Goal: Task Accomplishment & Management: Manage account settings

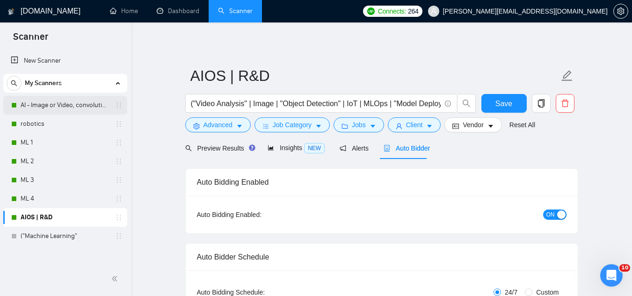
click at [36, 109] on link "AI - Image or Video, convolutional" at bounding box center [65, 105] width 89 height 19
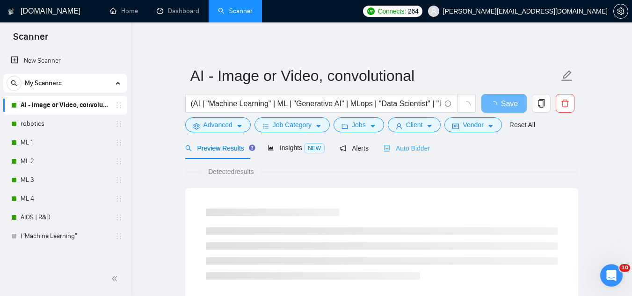
click at [403, 154] on div "Auto Bidder" at bounding box center [407, 148] width 46 height 22
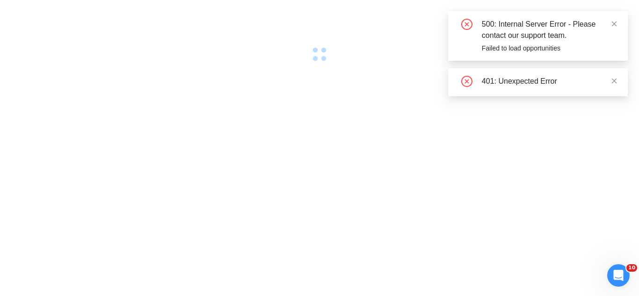
click at [547, 170] on div at bounding box center [319, 148] width 639 height 296
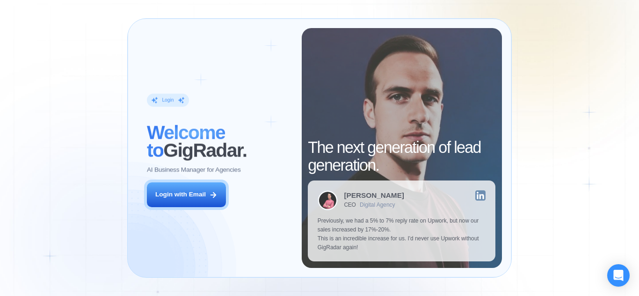
click at [189, 214] on div "Login ‍ Welcome to GigRadar. AI Business Manager for Agencies Login with Email" at bounding box center [219, 148] width 164 height 240
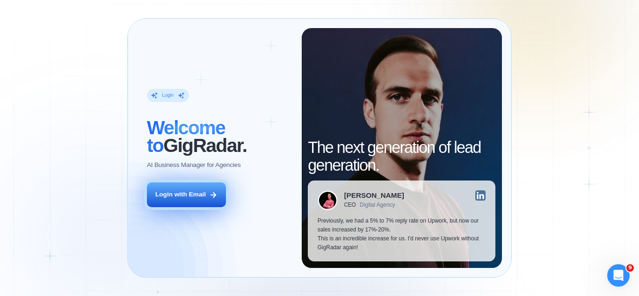
click at [187, 200] on button "Login with Email" at bounding box center [186, 194] width 79 height 25
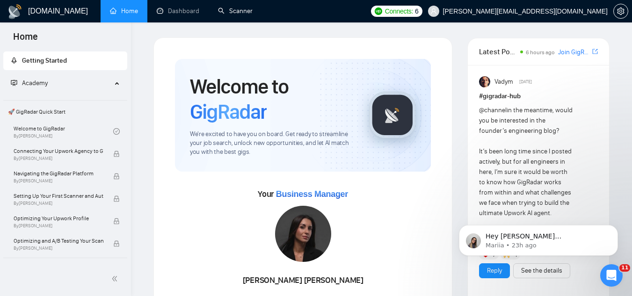
drag, startPoint x: 240, startPoint y: 13, endPoint x: 221, endPoint y: 45, distance: 36.9
click at [240, 13] on link "Scanner" at bounding box center [235, 11] width 35 height 8
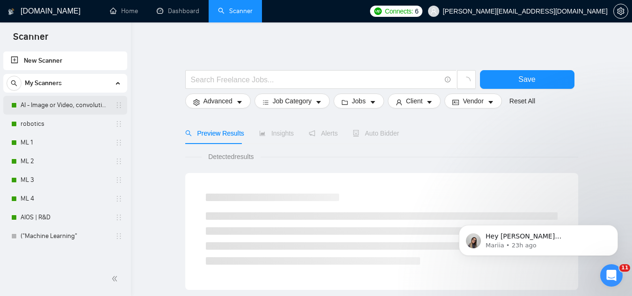
click at [79, 106] on link "AI - Image or Video, convolutional" at bounding box center [65, 105] width 89 height 19
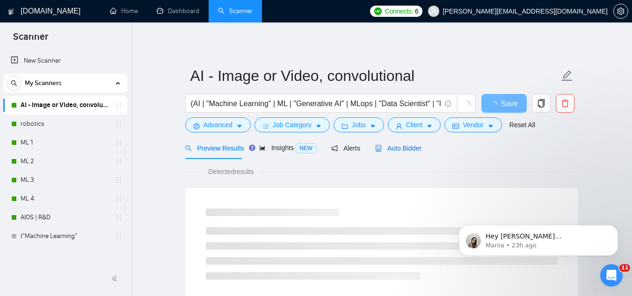
click at [398, 146] on span "Auto Bidder" at bounding box center [398, 148] width 46 height 7
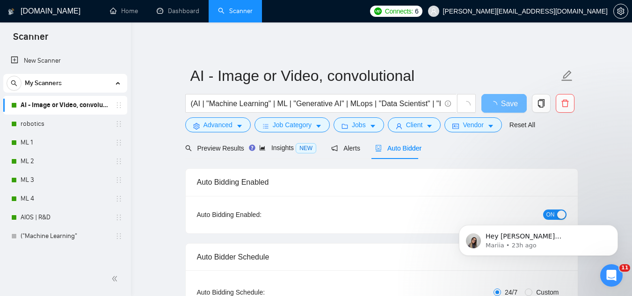
checkbox input "true"
click at [559, 211] on div "button" at bounding box center [561, 215] width 8 height 8
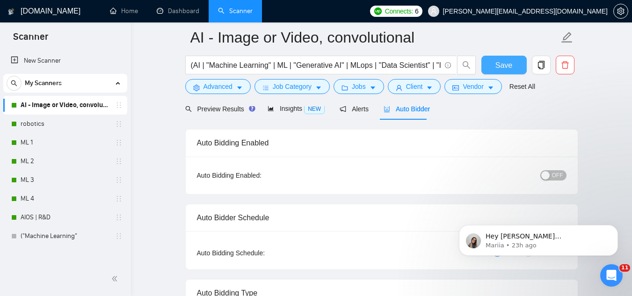
click at [504, 68] on span "Save" at bounding box center [503, 65] width 17 height 12
checkbox input "true"
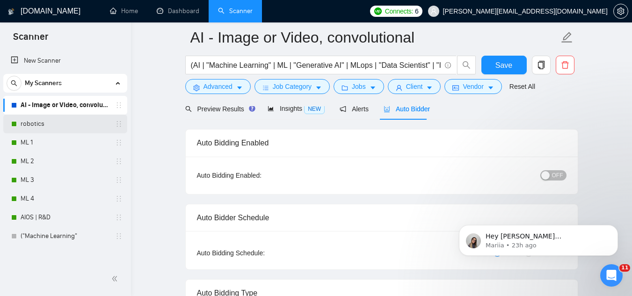
click at [71, 131] on link "robotics" at bounding box center [65, 124] width 89 height 19
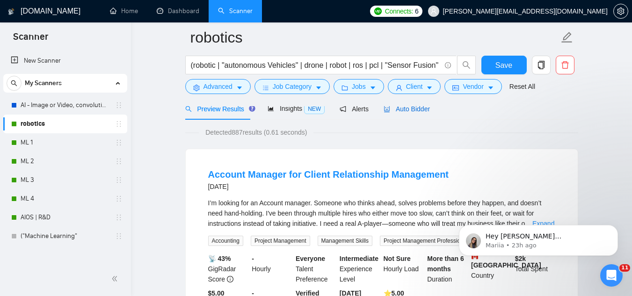
click at [394, 112] on span "Auto Bidder" at bounding box center [407, 108] width 46 height 7
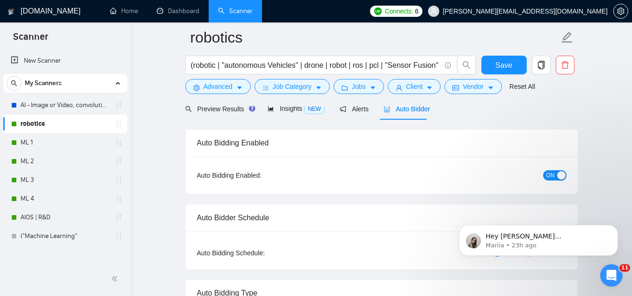
click at [561, 177] on div "button" at bounding box center [561, 175] width 8 height 8
click at [499, 67] on span "Save" at bounding box center [503, 65] width 17 height 12
click at [58, 146] on link "ML 1" at bounding box center [65, 142] width 89 height 19
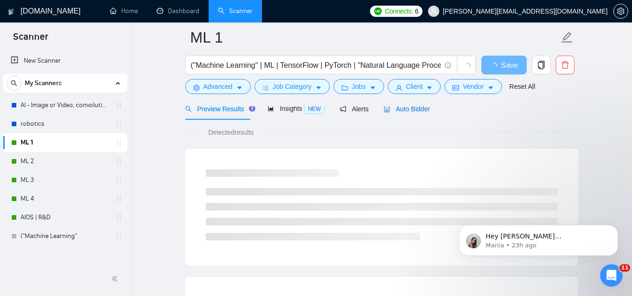
click at [392, 107] on span "Auto Bidder" at bounding box center [407, 108] width 46 height 7
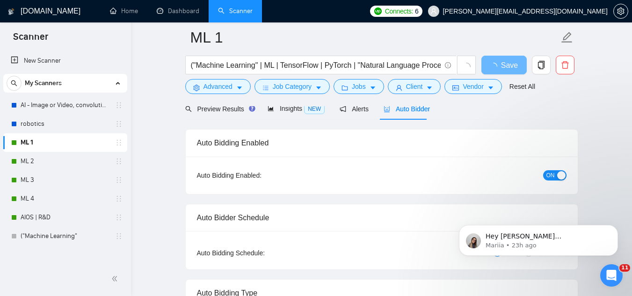
click at [562, 174] on div "button" at bounding box center [561, 175] width 8 height 8
click at [505, 65] on div "Reset all filters" at bounding box center [519, 69] width 51 height 16
click at [497, 66] on span "Save" at bounding box center [503, 65] width 17 height 12
click at [44, 166] on link "ML 2" at bounding box center [65, 161] width 89 height 19
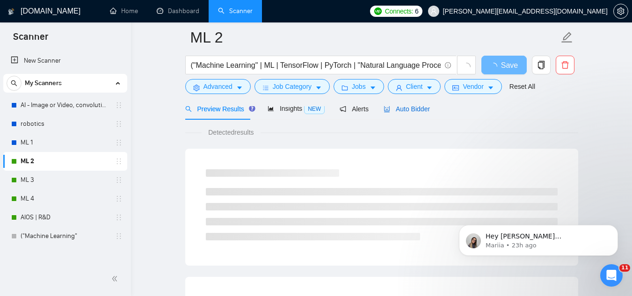
click at [423, 109] on span "Auto Bidder" at bounding box center [407, 108] width 46 height 7
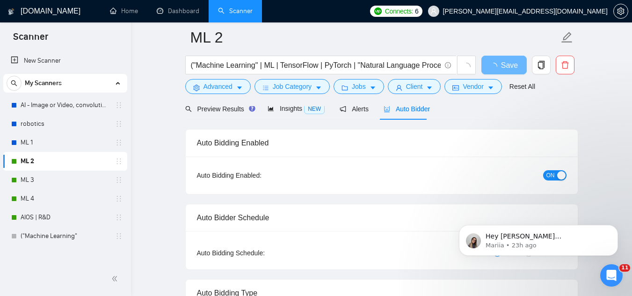
checkbox input "true"
click at [553, 178] on span "ON" at bounding box center [550, 175] width 8 height 10
click at [511, 62] on span "Save" at bounding box center [503, 65] width 17 height 12
checkbox input "true"
drag, startPoint x: 72, startPoint y: 178, endPoint x: 351, endPoint y: 159, distance: 280.0
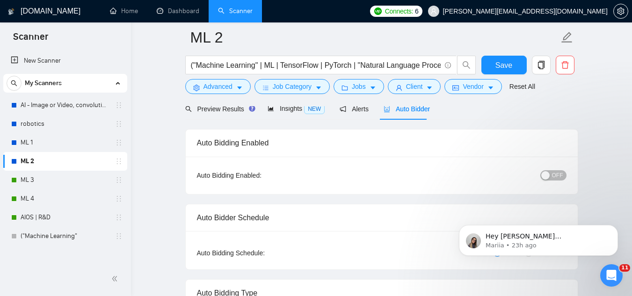
click at [72, 178] on link "ML 3" at bounding box center [65, 180] width 89 height 19
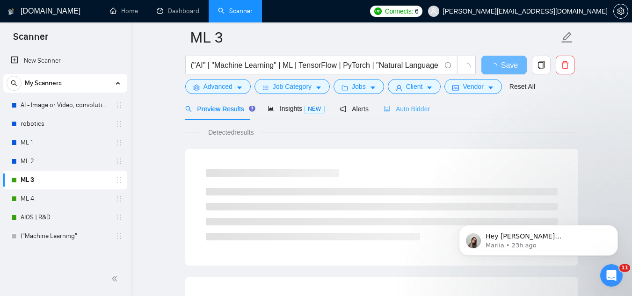
click at [411, 115] on div "Auto Bidder" at bounding box center [407, 109] width 46 height 22
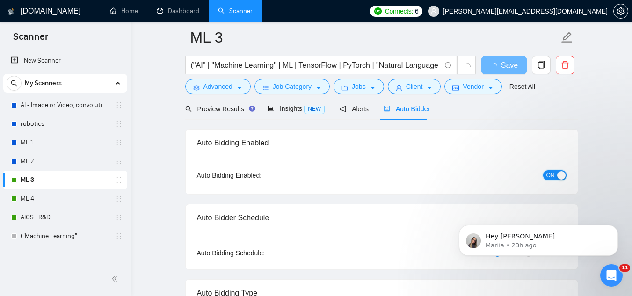
click at [550, 175] on span "ON" at bounding box center [550, 175] width 8 height 10
click at [505, 65] on span "Save" at bounding box center [503, 65] width 17 height 12
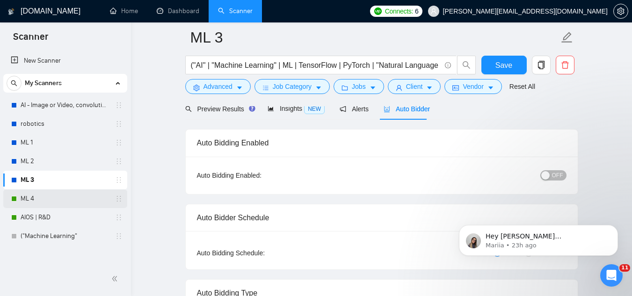
drag, startPoint x: 20, startPoint y: 197, endPoint x: 105, endPoint y: 210, distance: 85.5
click at [20, 197] on div "ML 4" at bounding box center [66, 198] width 111 height 19
click at [45, 204] on link "ML 4" at bounding box center [65, 198] width 89 height 19
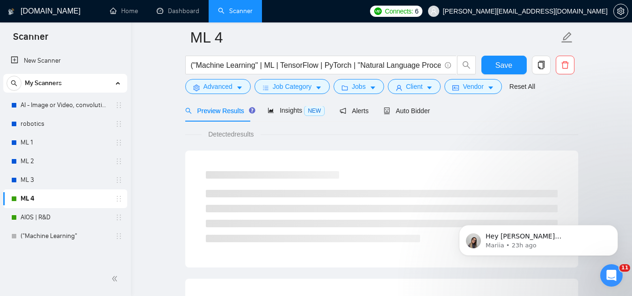
scroll to position [47, 0]
click at [401, 114] on div "Auto Bidder" at bounding box center [407, 109] width 46 height 10
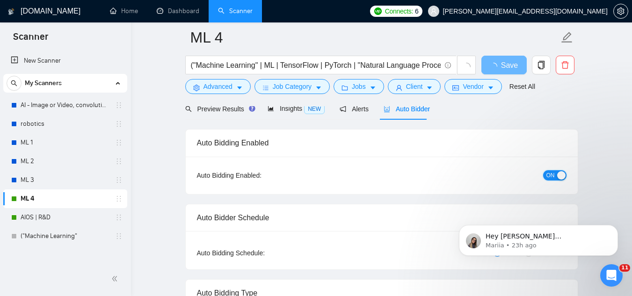
click at [554, 176] on span "ON" at bounding box center [550, 175] width 8 height 10
click at [509, 72] on button "Save" at bounding box center [503, 65] width 45 height 19
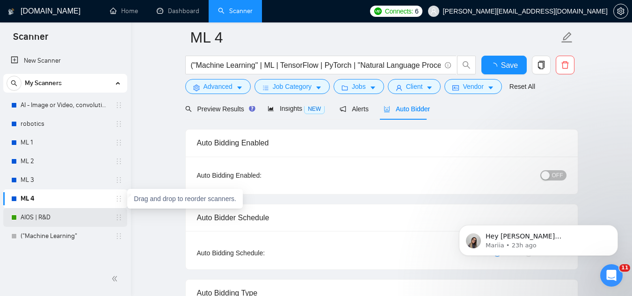
click at [63, 217] on link "AIOS | R&D" at bounding box center [65, 217] width 89 height 19
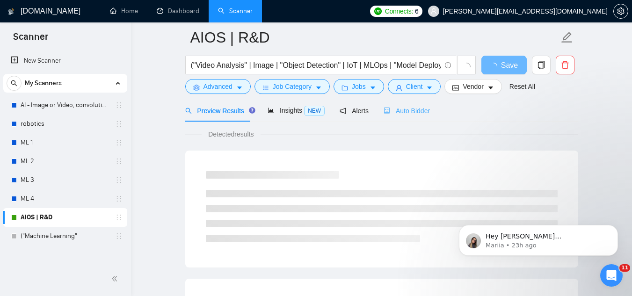
scroll to position [47, 0]
click at [398, 110] on span "Auto Bidder" at bounding box center [407, 108] width 46 height 7
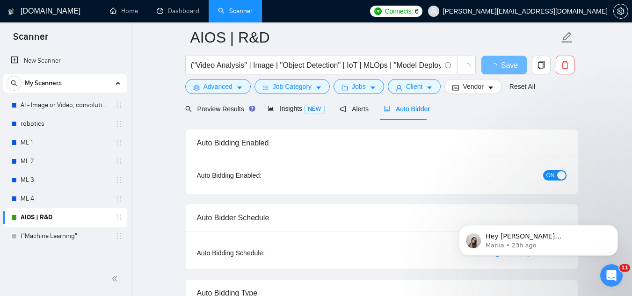
click at [553, 174] on span "ON" at bounding box center [550, 175] width 8 height 10
click at [492, 65] on button "Save" at bounding box center [503, 65] width 45 height 19
